Goal: Navigation & Orientation: Find specific page/section

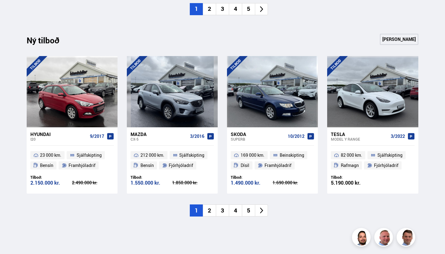
scroll to position [602, 0]
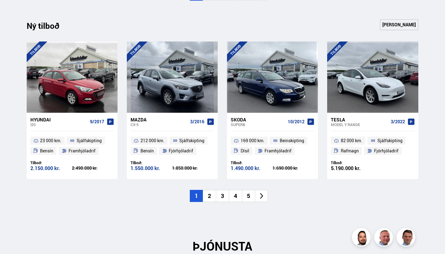
click at [210, 195] on li "2" at bounding box center [209, 196] width 13 height 12
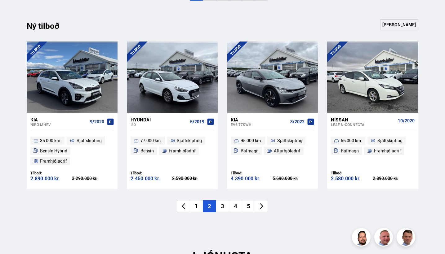
click at [223, 202] on li "3" at bounding box center [222, 206] width 13 height 12
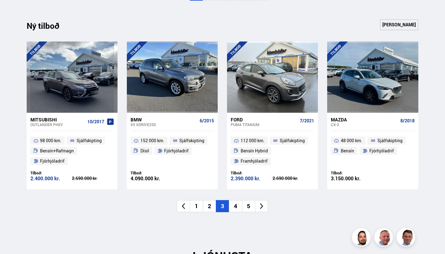
click at [236, 203] on li "4" at bounding box center [235, 206] width 13 height 12
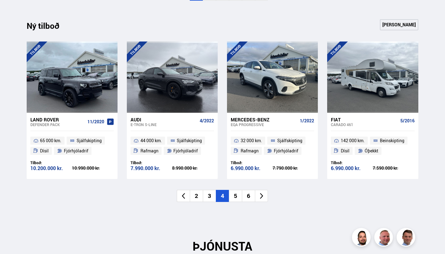
click at [236, 194] on li "5" at bounding box center [235, 196] width 13 height 12
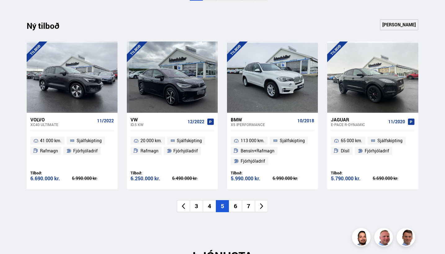
click at [237, 203] on li "6" at bounding box center [235, 206] width 13 height 12
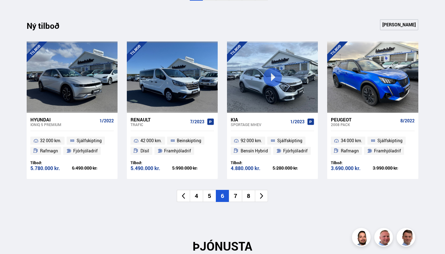
click at [237, 198] on li "7" at bounding box center [235, 196] width 13 height 12
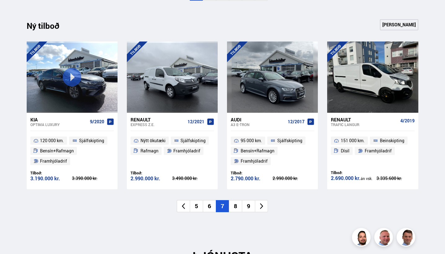
click at [241, 202] on li "8" at bounding box center [235, 206] width 13 height 12
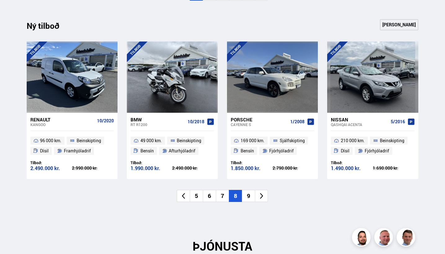
click at [249, 195] on li "9" at bounding box center [248, 196] width 13 height 12
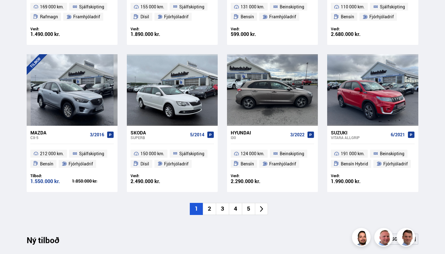
scroll to position [399, 0]
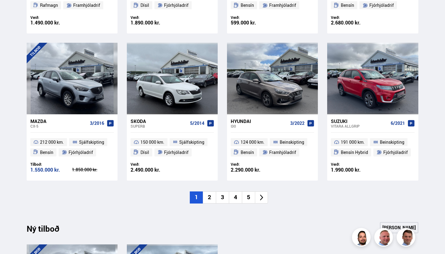
click at [210, 198] on li "2" at bounding box center [209, 198] width 13 height 12
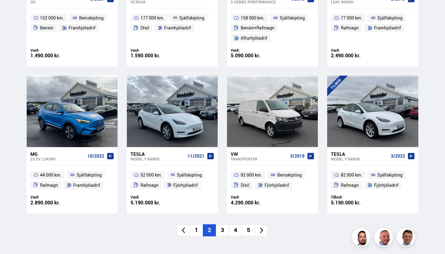
scroll to position [380, 0]
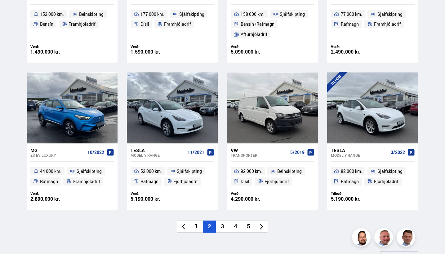
click at [222, 226] on li "3" at bounding box center [222, 227] width 13 height 12
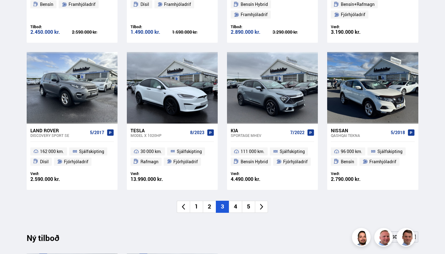
scroll to position [408, 0]
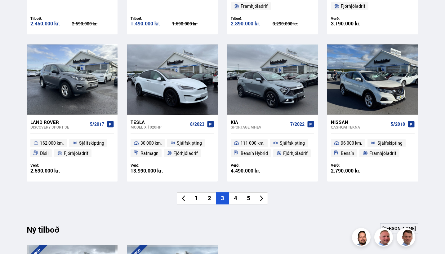
click at [236, 195] on li "4" at bounding box center [235, 199] width 13 height 12
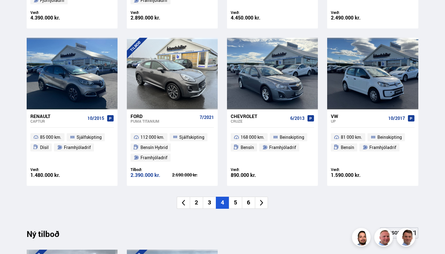
scroll to position [416, 0]
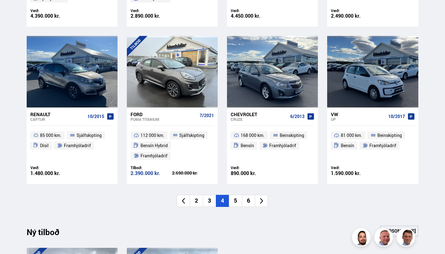
click at [236, 199] on li "5" at bounding box center [235, 201] width 13 height 12
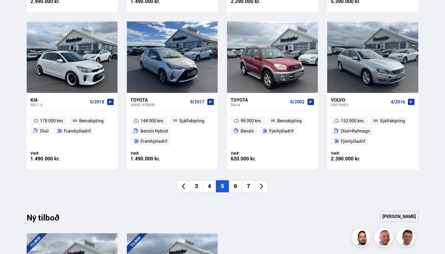
scroll to position [440, 0]
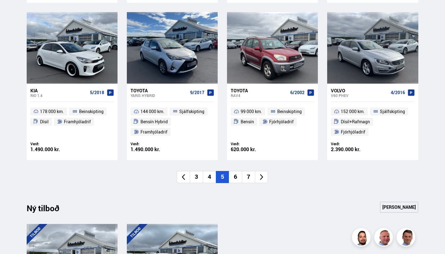
click at [237, 176] on li "6" at bounding box center [235, 177] width 13 height 12
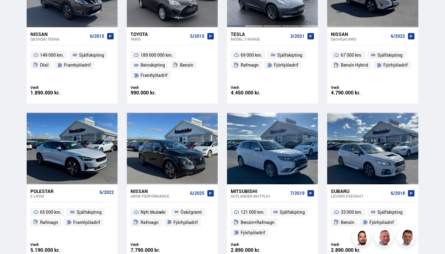
scroll to position [386, 0]
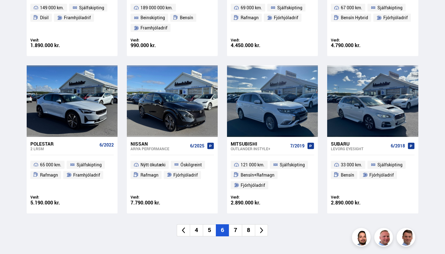
click at [239, 229] on li "7" at bounding box center [235, 231] width 13 height 12
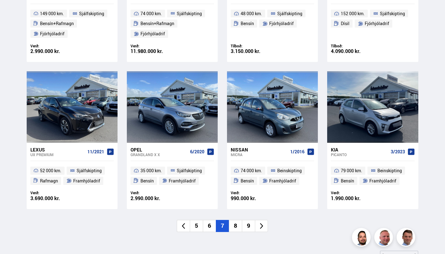
scroll to position [383, 0]
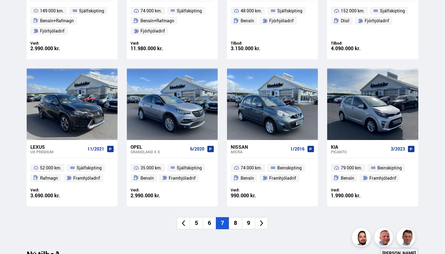
click at [237, 224] on li "8" at bounding box center [235, 223] width 13 height 12
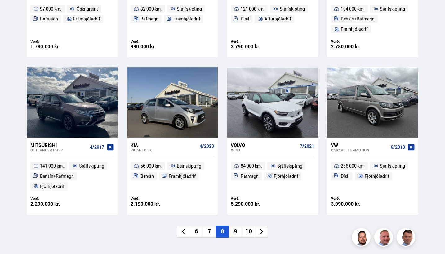
scroll to position [433, 0]
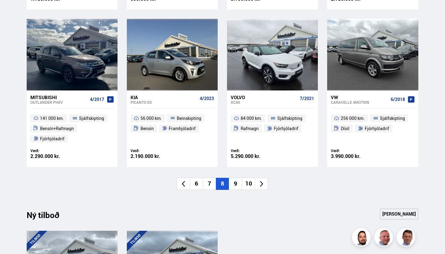
click at [237, 181] on li "9" at bounding box center [235, 184] width 13 height 12
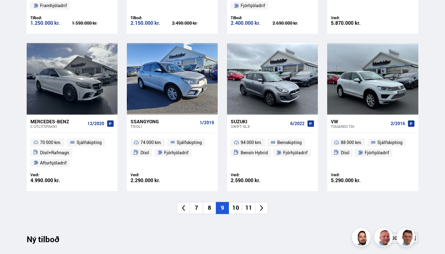
scroll to position [414, 0]
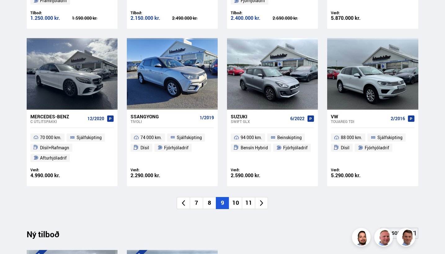
click at [238, 203] on li "10" at bounding box center [235, 203] width 13 height 12
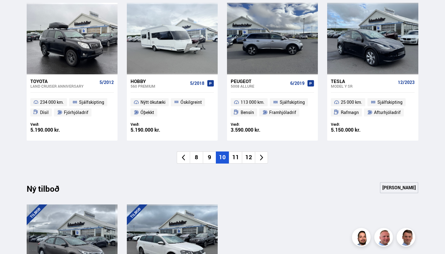
scroll to position [477, 0]
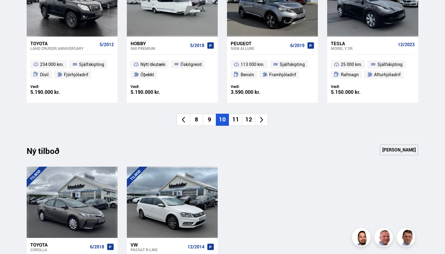
click at [239, 119] on li "11" at bounding box center [235, 120] width 13 height 12
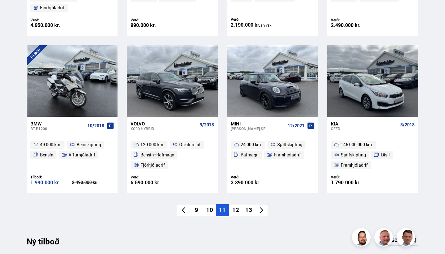
scroll to position [435, 0]
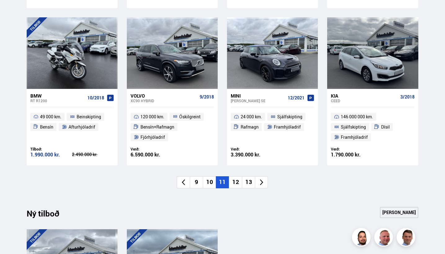
click at [234, 179] on li "12" at bounding box center [235, 182] width 13 height 12
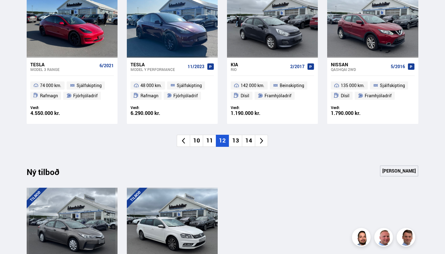
scroll to position [525, 0]
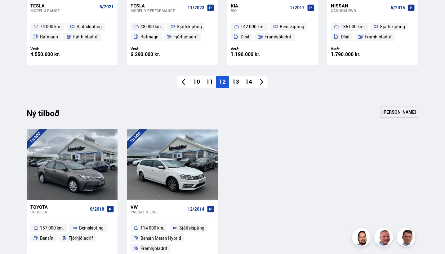
click at [239, 79] on li "13" at bounding box center [235, 82] width 13 height 12
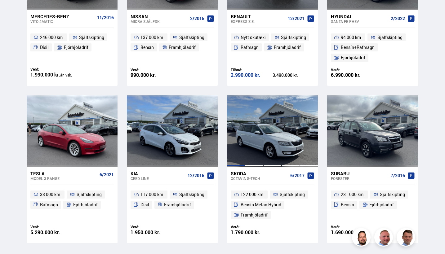
scroll to position [382, 0]
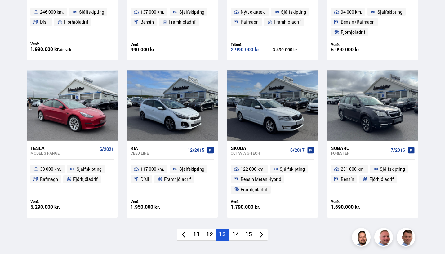
click at [237, 231] on li "14" at bounding box center [235, 235] width 13 height 12
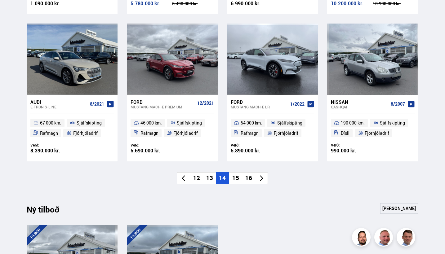
click at [246, 130] on span "Rafmagn" at bounding box center [250, 133] width 18 height 7
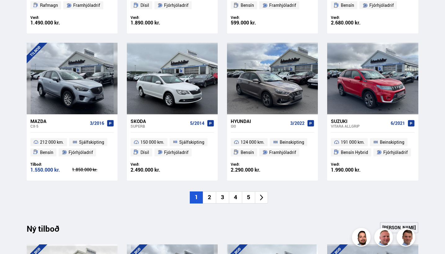
scroll to position [400, 0]
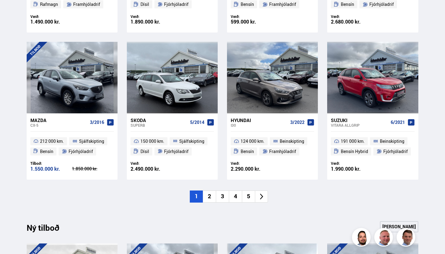
click at [249, 197] on li "5" at bounding box center [248, 197] width 13 height 12
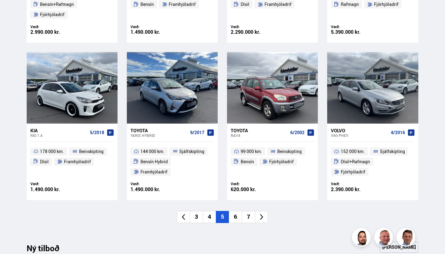
click at [251, 216] on li "7" at bounding box center [248, 217] width 13 height 12
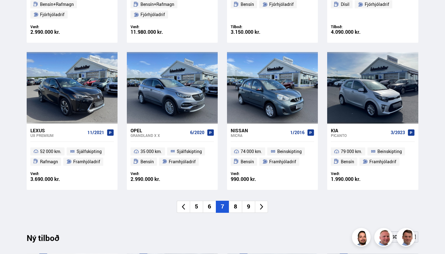
click at [247, 207] on li "9" at bounding box center [248, 207] width 13 height 12
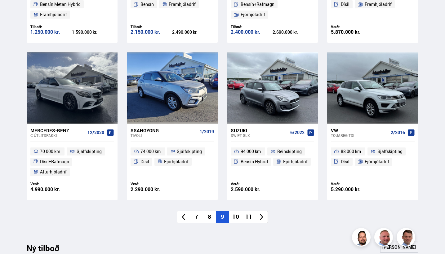
click at [249, 215] on li "11" at bounding box center [248, 217] width 13 height 12
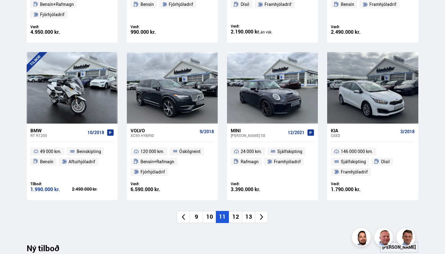
click at [249, 216] on li "13" at bounding box center [248, 217] width 13 height 12
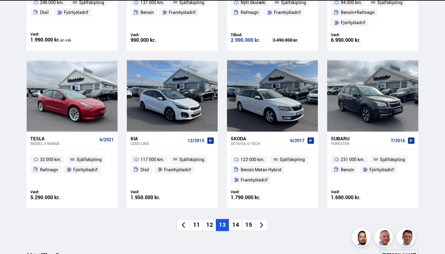
scroll to position [393, 0]
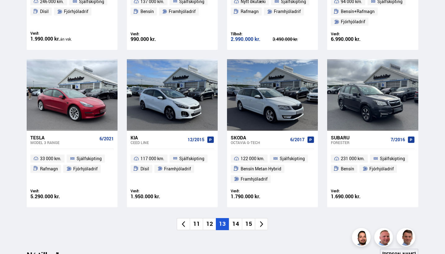
click at [236, 224] on li "14" at bounding box center [235, 224] width 13 height 12
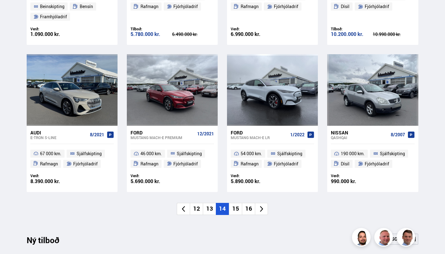
scroll to position [403, 0]
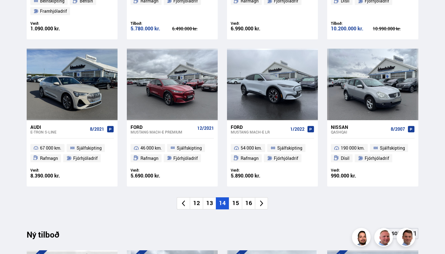
click at [237, 203] on li "15" at bounding box center [235, 204] width 13 height 12
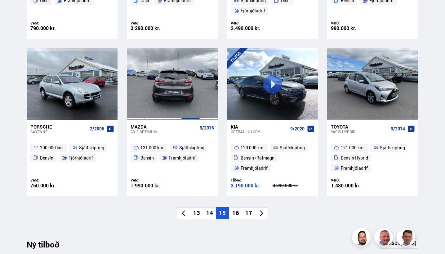
scroll to position [405, 0]
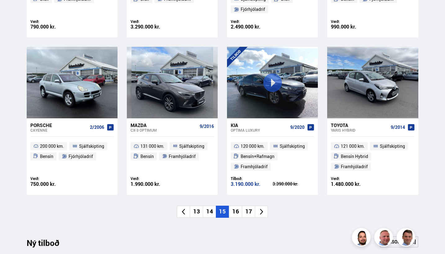
click at [237, 213] on li "16" at bounding box center [235, 212] width 13 height 12
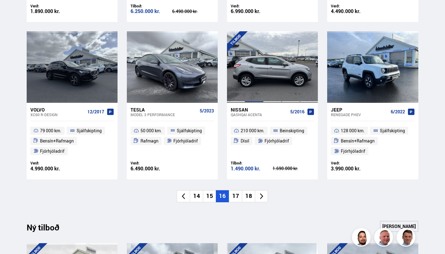
scroll to position [432, 0]
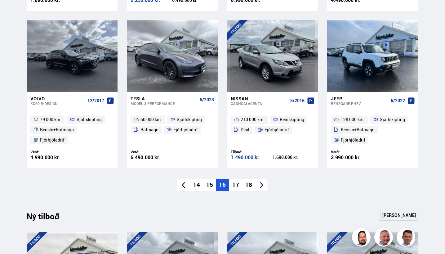
click at [238, 184] on li "17" at bounding box center [235, 185] width 13 height 12
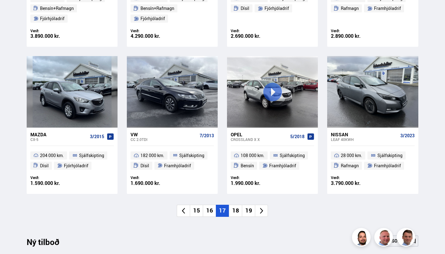
scroll to position [413, 0]
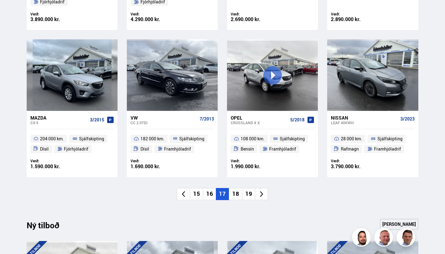
click at [239, 193] on li "18" at bounding box center [235, 194] width 13 height 12
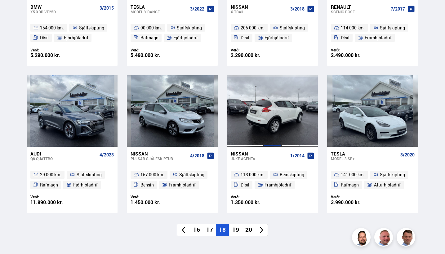
scroll to position [367, 0]
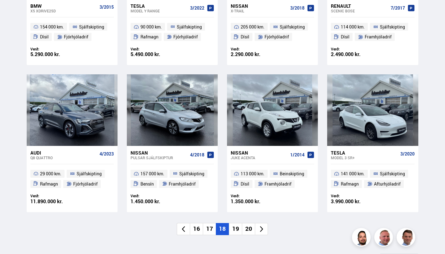
click at [239, 228] on li "19" at bounding box center [235, 229] width 13 height 12
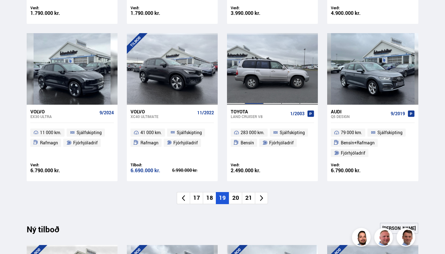
scroll to position [429, 0]
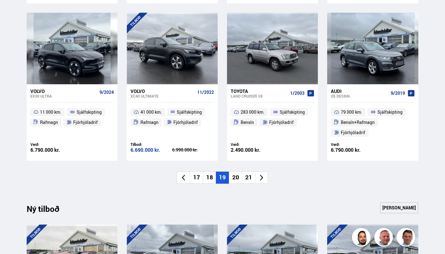
click at [239, 177] on li "20" at bounding box center [235, 178] width 13 height 12
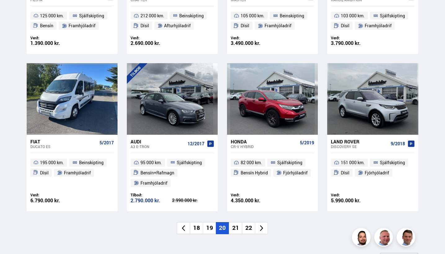
scroll to position [388, 0]
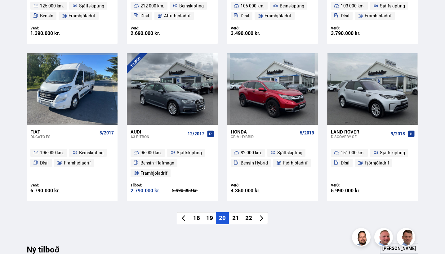
click at [234, 218] on li "21" at bounding box center [235, 218] width 13 height 12
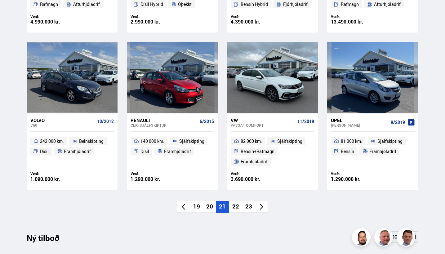
scroll to position [401, 0]
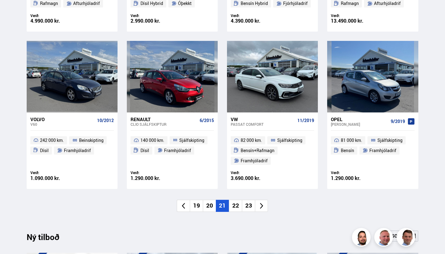
click at [235, 204] on li "22" at bounding box center [235, 206] width 13 height 12
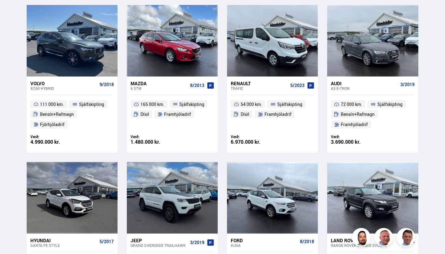
scroll to position [290, 0]
